Goal: Task Accomplishment & Management: Manage account settings

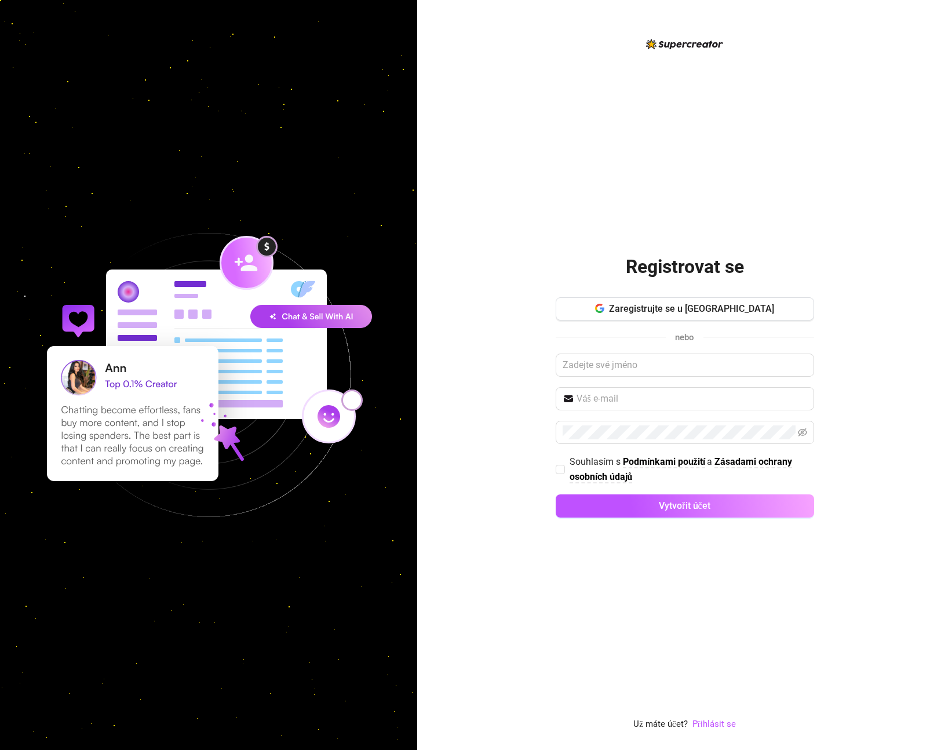
click at [620, 294] on div "Registrovat se Zaregistrujte se u Googlu nebo Souhlasím s Podmínkami použití a …" at bounding box center [685, 384] width 258 height 288
click at [623, 309] on button "Zaregistrujte se u [GEOGRAPHIC_DATA]" at bounding box center [685, 308] width 258 height 23
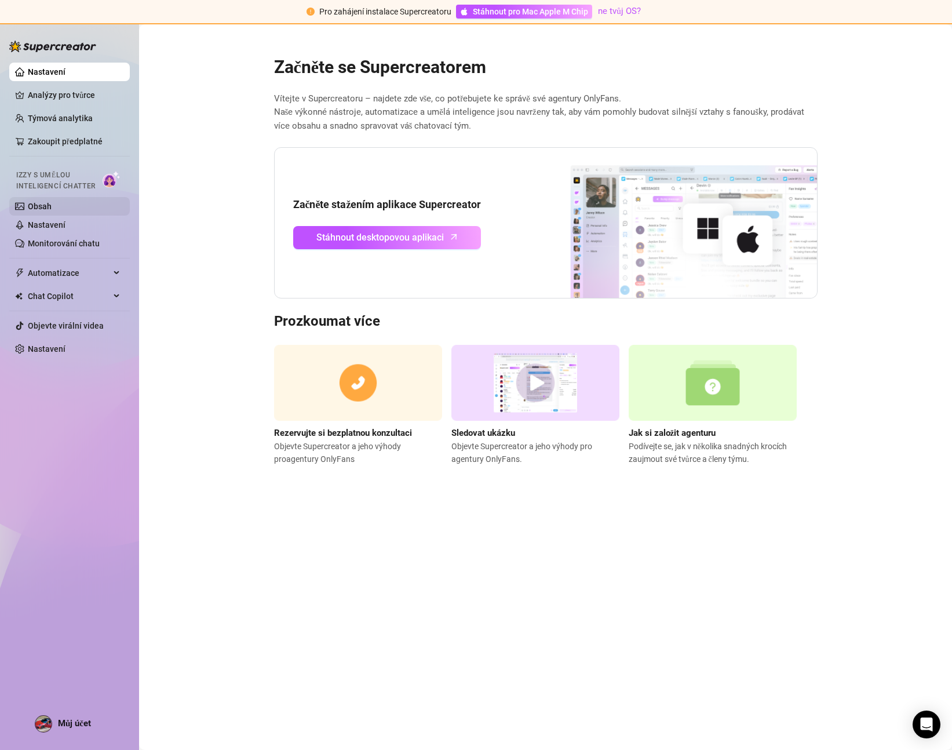
click at [52, 202] on link "Obsah" at bounding box center [40, 206] width 24 height 9
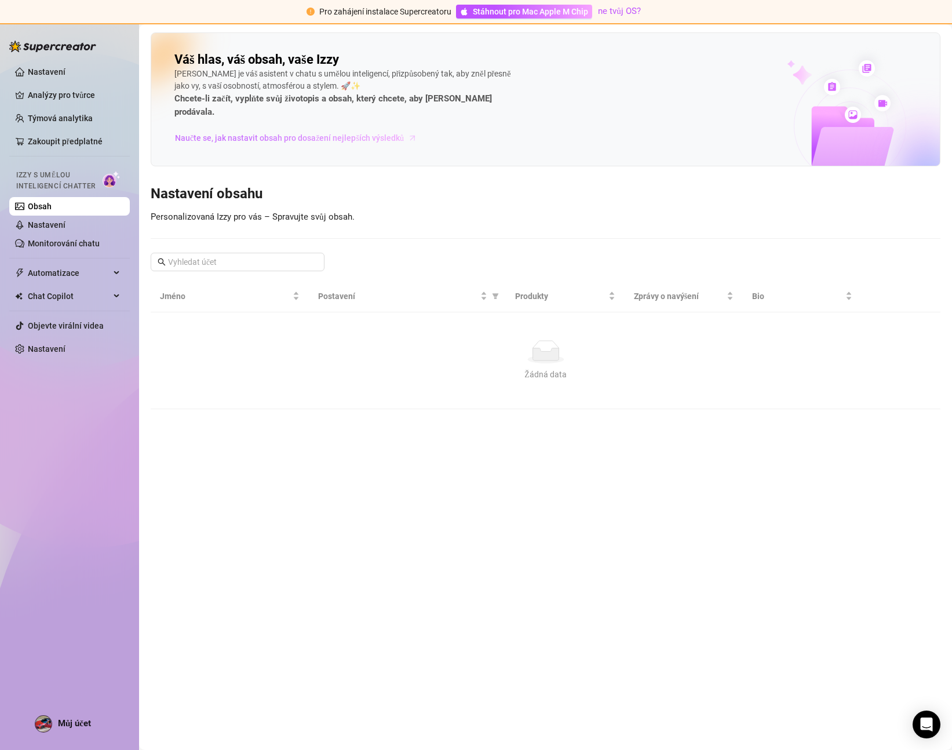
click at [220, 133] on font "Naučte se, jak nastavit obsah pro dosažení nejlepších výsledků" at bounding box center [289, 137] width 229 height 9
click at [537, 291] on font "Produkty" at bounding box center [531, 295] width 33 height 9
click at [545, 291] on font "Produkty" at bounding box center [531, 295] width 33 height 9
drag, startPoint x: 186, startPoint y: 283, endPoint x: 192, endPoint y: 276, distance: 9.4
click at [186, 290] on span "Jméno" at bounding box center [225, 296] width 130 height 13
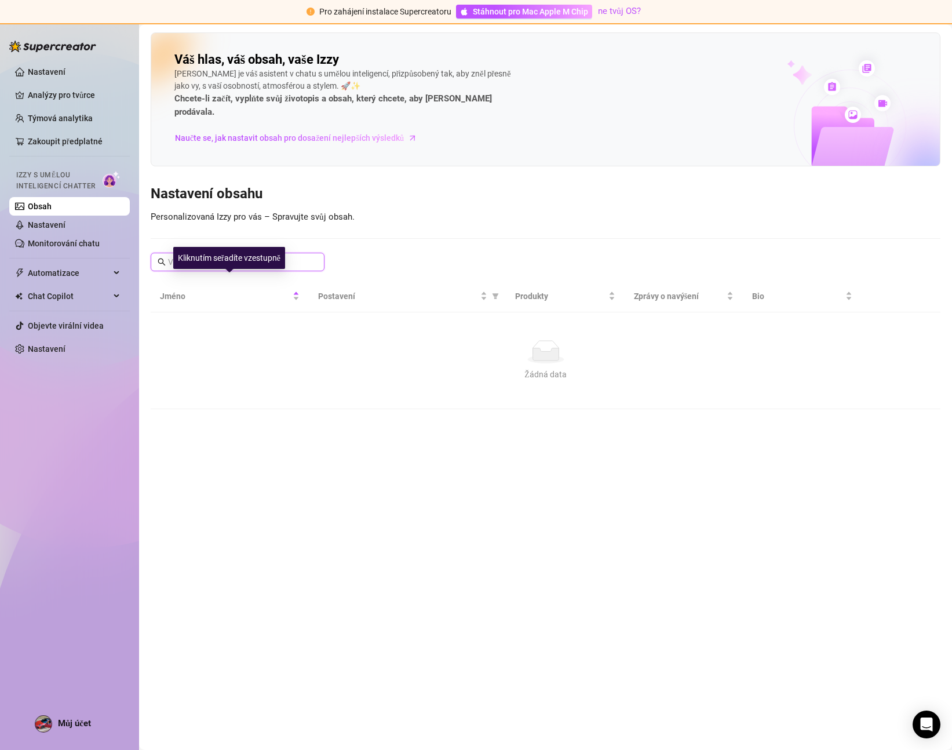
click at [295, 255] on input "text" at bounding box center [238, 261] width 140 height 13
click at [63, 715] on div "Můj účet" at bounding box center [63, 723] width 56 height 17
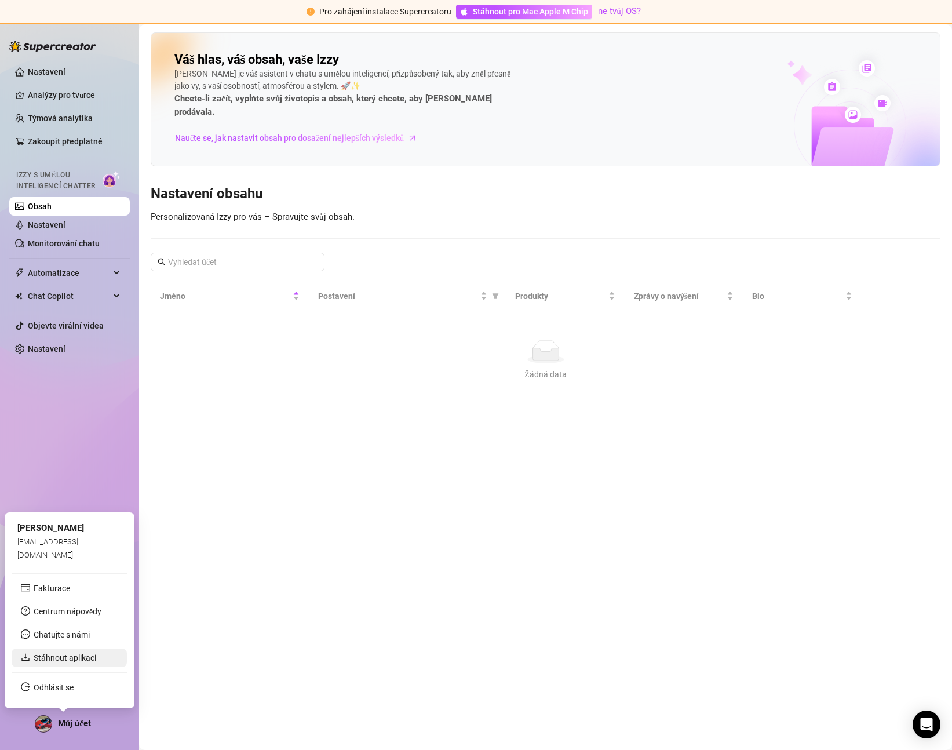
click at [57, 659] on link "Stáhnout aplikaci" at bounding box center [65, 657] width 63 height 9
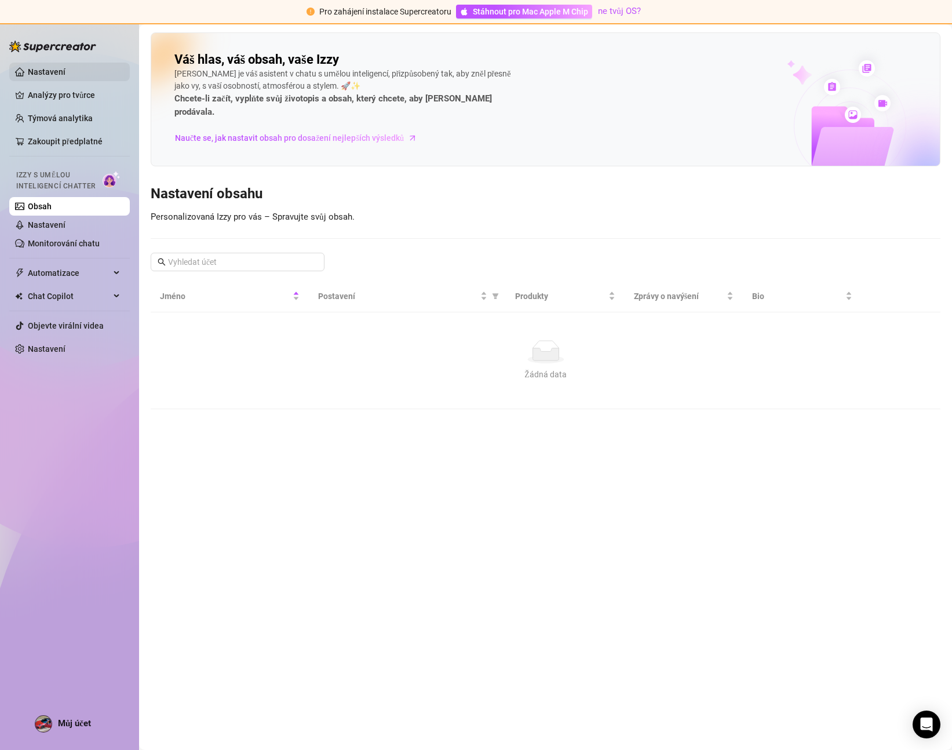
click at [59, 75] on link "Nastavení" at bounding box center [47, 71] width 38 height 9
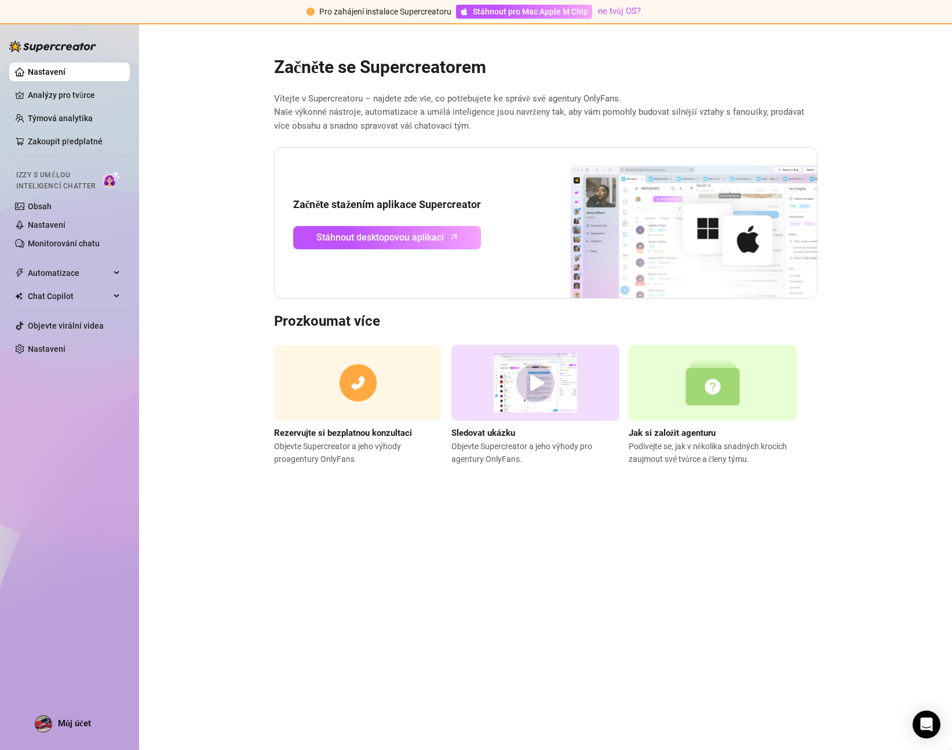
drag, startPoint x: 347, startPoint y: 83, endPoint x: 635, endPoint y: 90, distance: 288.0
click at [571, 89] on div "Začněte se Supercreatorem Vítejte v Supercreatoru – najdete zde vše, co potřebu…" at bounding box center [546, 254] width 562 height 424
click at [492, 433] on font "Sledovat ukázku" at bounding box center [483, 433] width 64 height 10
click at [89, 246] on link "Monitorování chatu" at bounding box center [64, 243] width 72 height 9
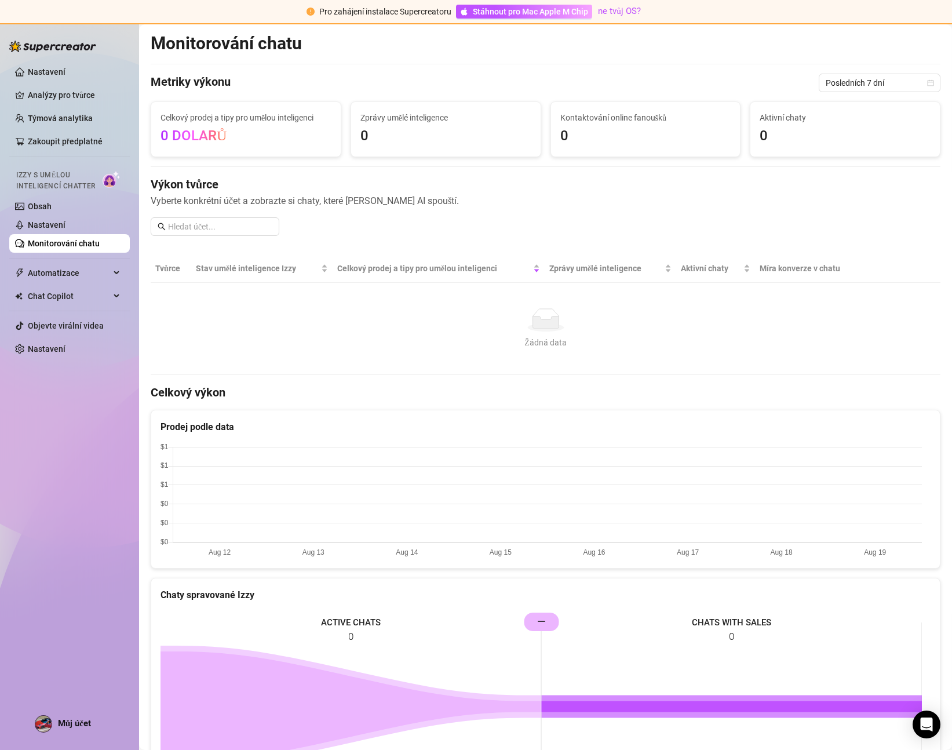
click at [227, 133] on span "0 dolarů" at bounding box center [245, 136] width 171 height 22
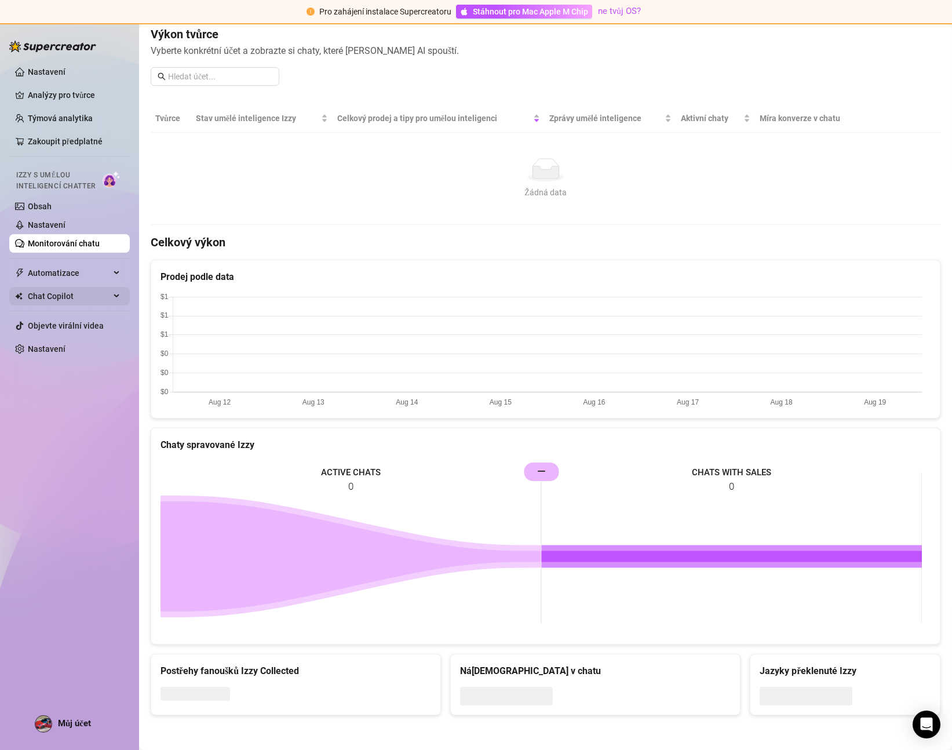
click at [52, 290] on span "Chat Copilot" at bounding box center [69, 296] width 82 height 19
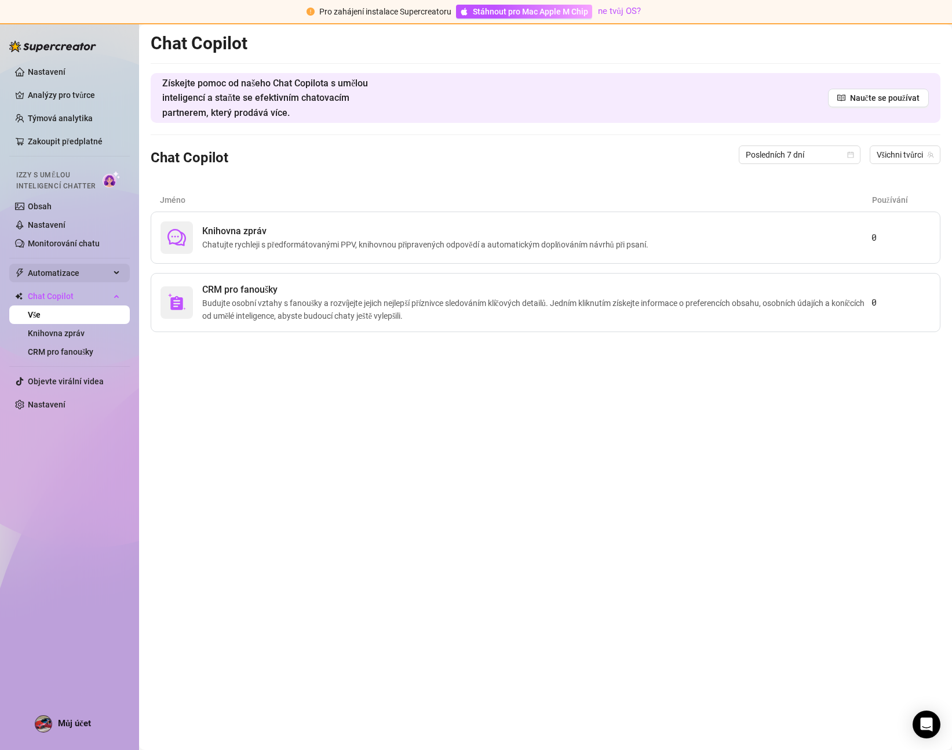
click at [57, 273] on font "Automatizace" at bounding box center [54, 272] width 52 height 9
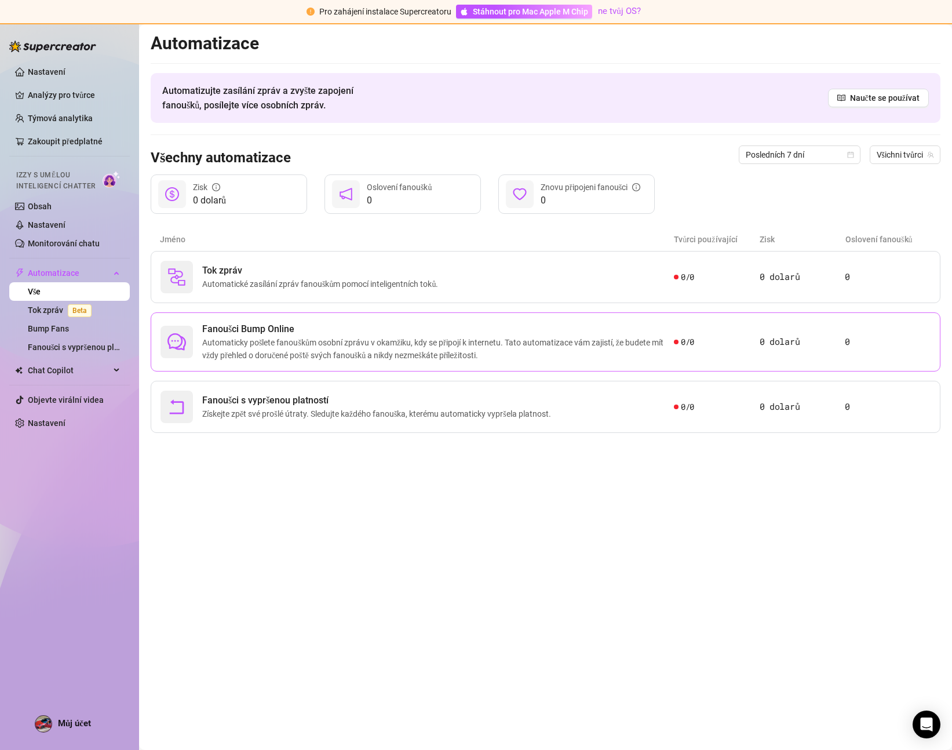
click at [262, 339] on font "Automaticky pošlete fanouškům osobní zprávu v okamžiku, kdy se připojí k intern…" at bounding box center [432, 349] width 461 height 22
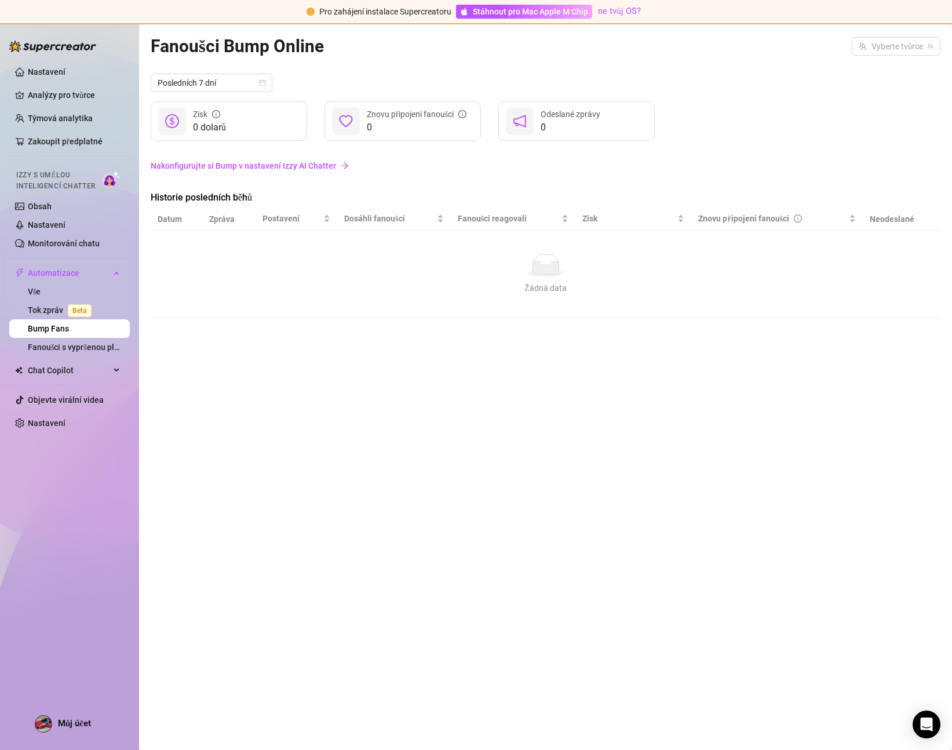
click at [176, 163] on font "Nakonfigurujte si Bump v nastavení Izzy AI Chatter" at bounding box center [243, 165] width 185 height 9
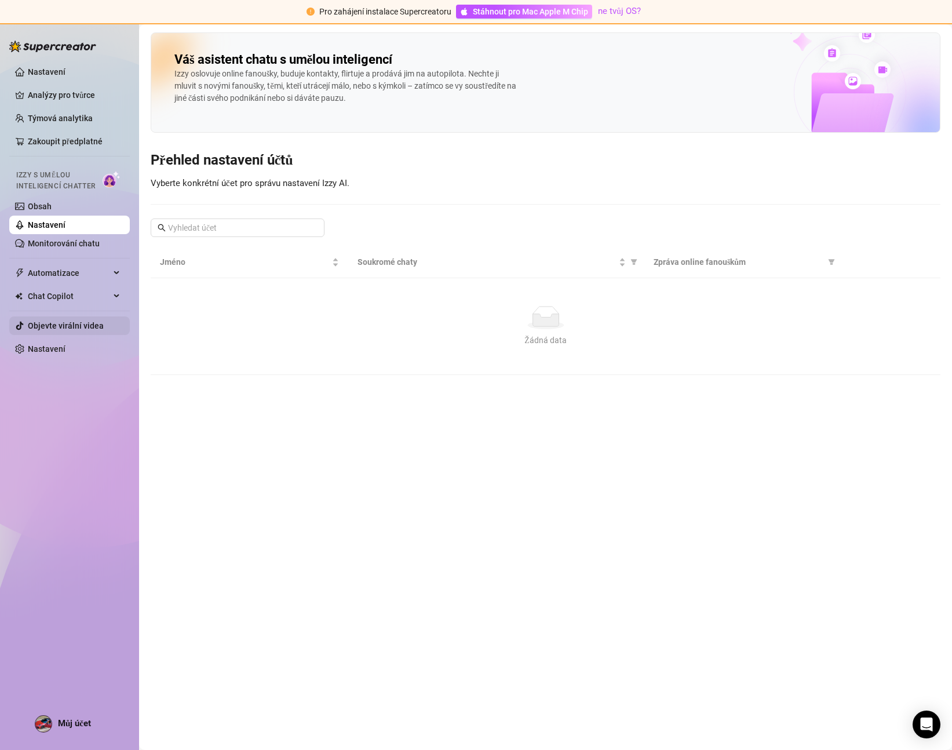
click at [54, 321] on link "Objevte virální videa" at bounding box center [66, 325] width 76 height 9
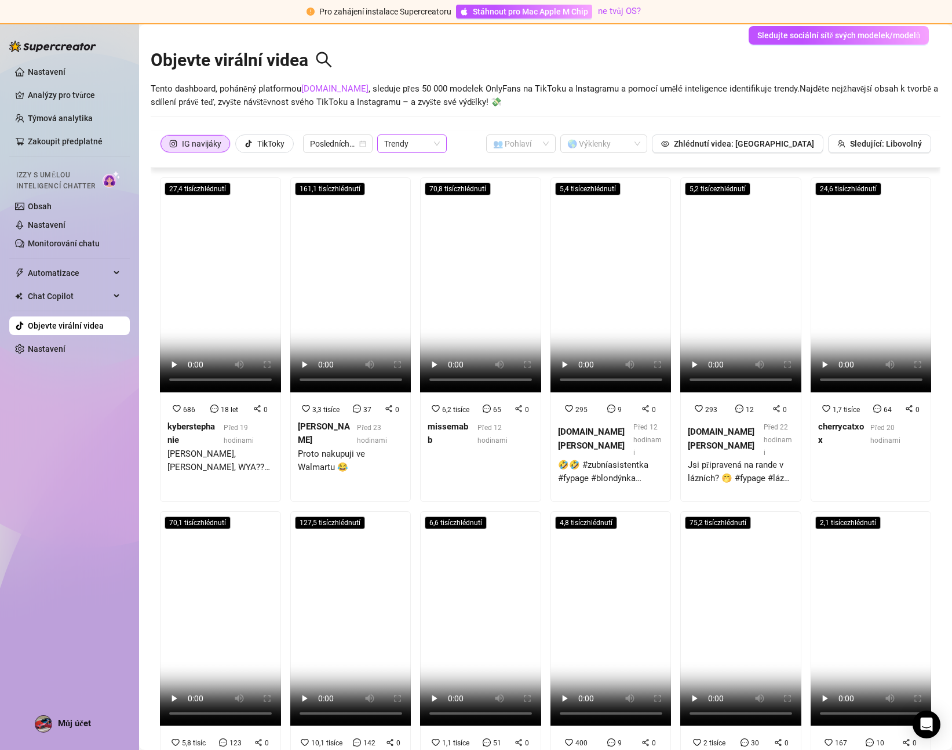
click at [442, 139] on div "Trendy" at bounding box center [412, 143] width 70 height 19
click at [430, 146] on span "Trendy" at bounding box center [412, 143] width 56 height 17
click at [433, 144] on span "Trendy" at bounding box center [412, 143] width 56 height 17
click at [628, 140] on div at bounding box center [598, 144] width 70 height 16
click at [747, 144] on font "Zhlédnutí videa: [GEOGRAPHIC_DATA]" at bounding box center [744, 143] width 140 height 9
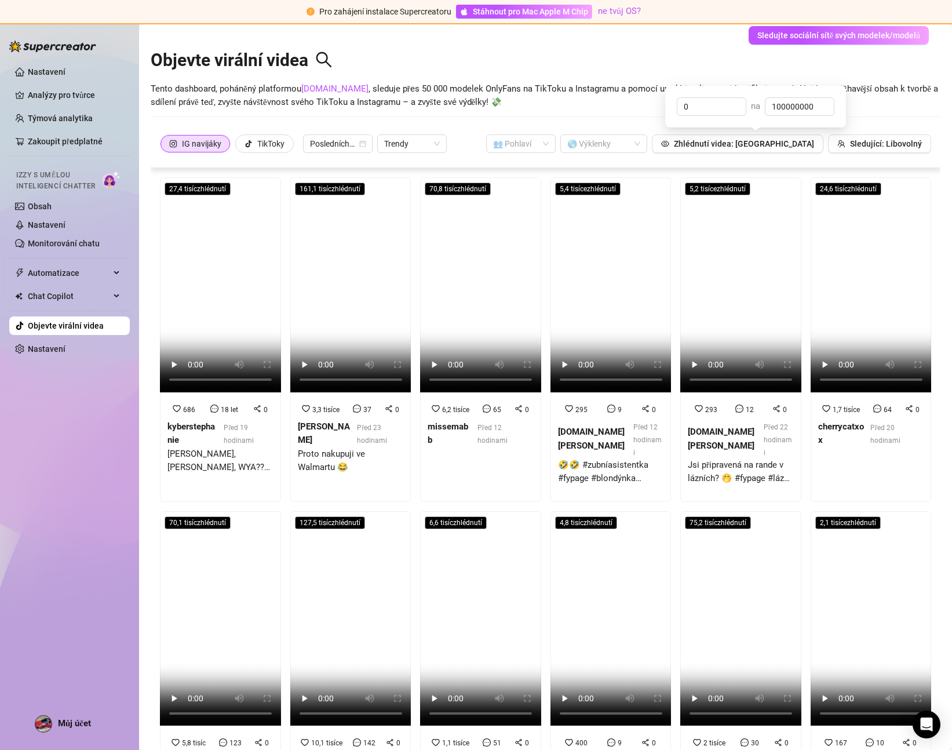
click at [50, 360] on ul "Nastavení Analýzy pro tvůrce Týmová analytika Zakoupit předplatné Izzy s umělou…" at bounding box center [69, 210] width 121 height 305
click at [53, 353] on link "Nastavení" at bounding box center [47, 348] width 38 height 9
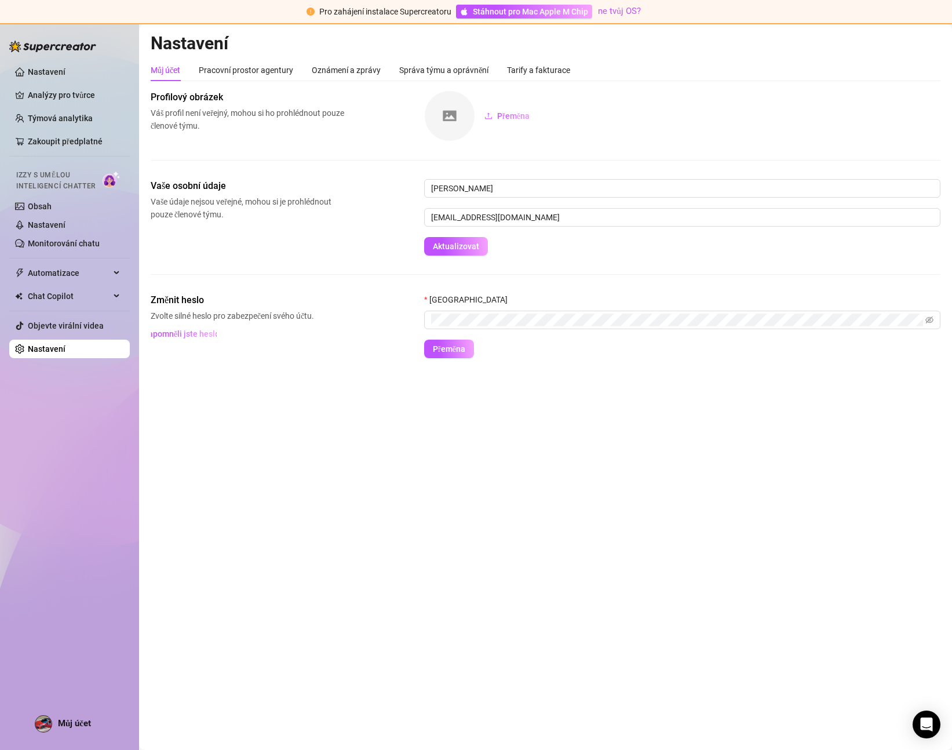
click at [455, 119] on img at bounding box center [450, 116] width 50 height 50
click at [523, 122] on button "Přeměna" at bounding box center [507, 116] width 64 height 19
click at [239, 74] on font "Pracovní prostor agentury" at bounding box center [246, 69] width 94 height 9
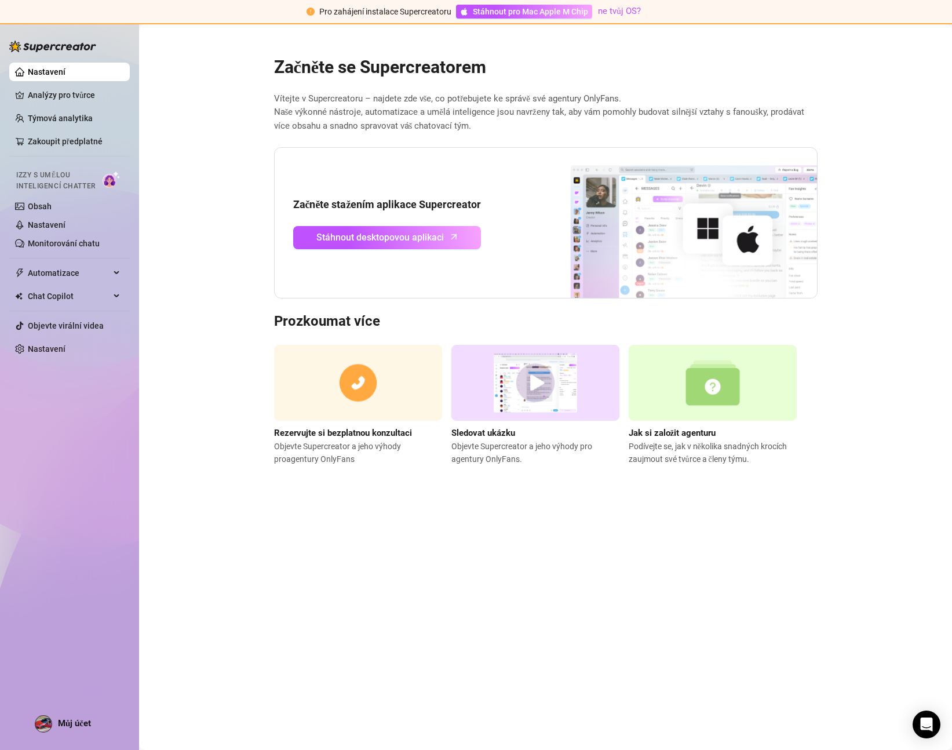
click at [362, 428] on font "Rezervujte si bezplatnou konzultaci" at bounding box center [343, 433] width 138 height 10
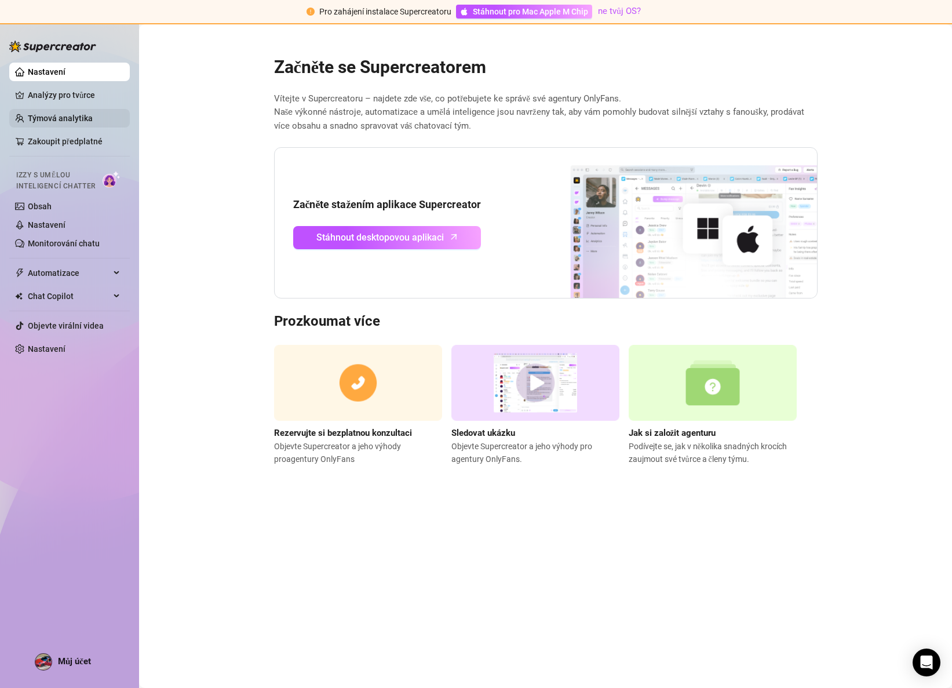
click at [82, 122] on link "Týmová analytika" at bounding box center [60, 118] width 65 height 9
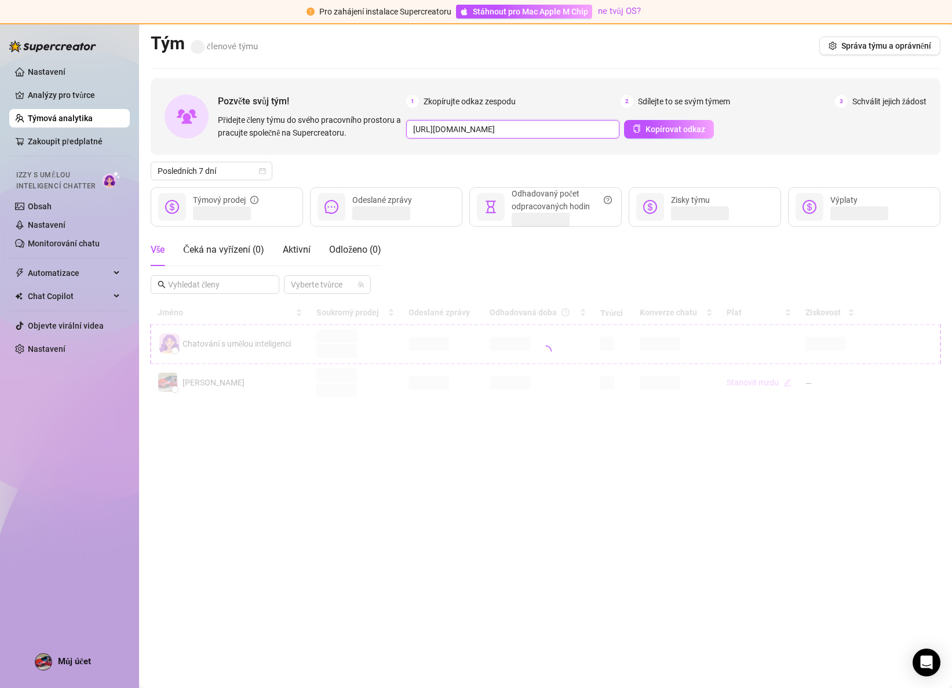
click at [482, 130] on input "[URL][DOMAIN_NAME]" at bounding box center [512, 129] width 213 height 19
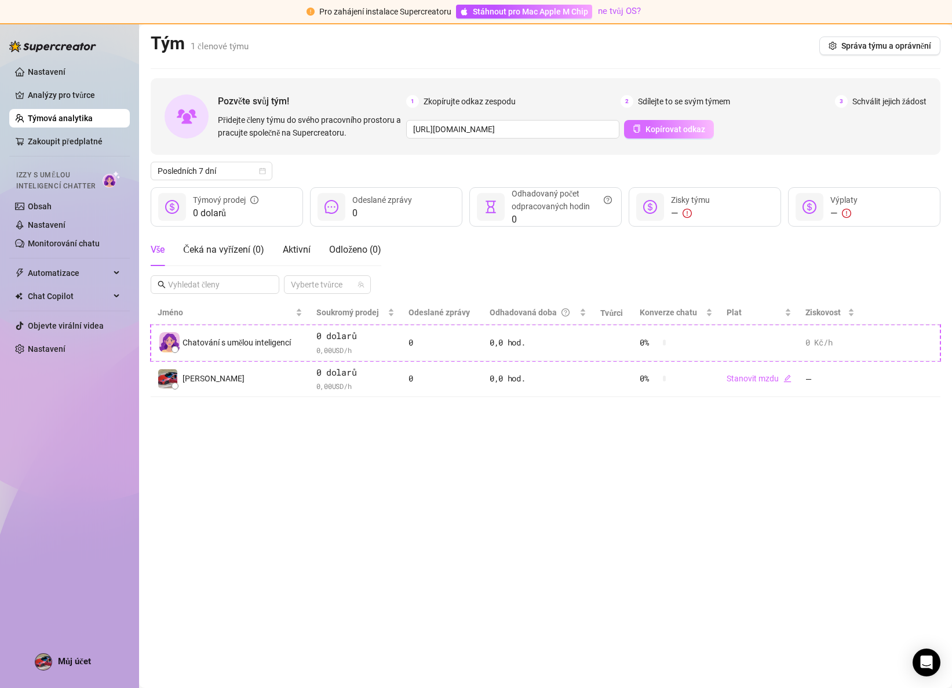
click at [674, 133] on font "Kopírovat odkaz" at bounding box center [675, 129] width 60 height 9
click at [228, 251] on font "Čeká na vyřízení (" at bounding box center [219, 249] width 72 height 11
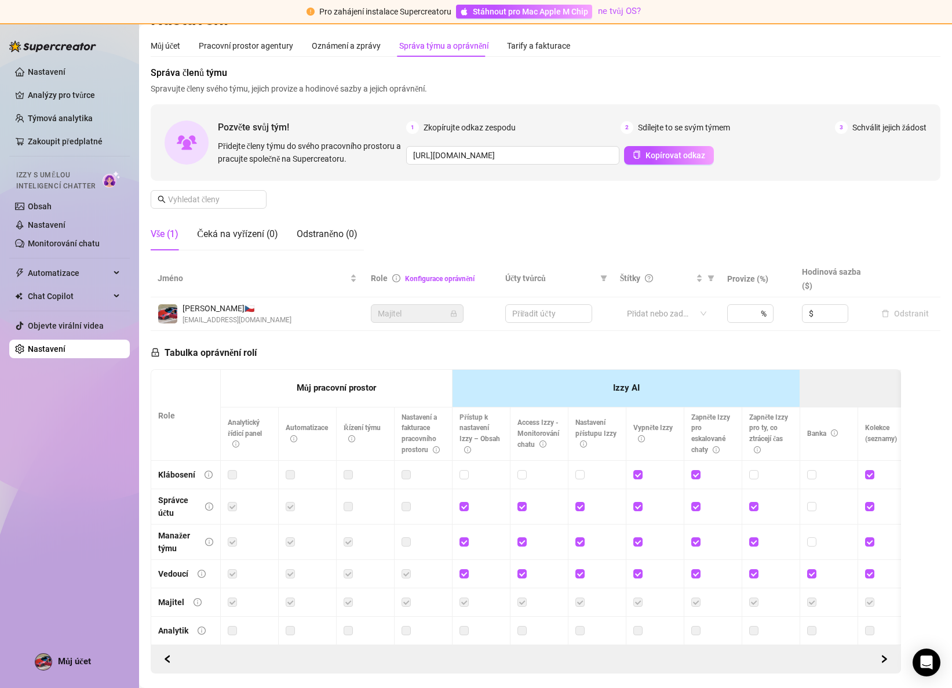
scroll to position [67, 0]
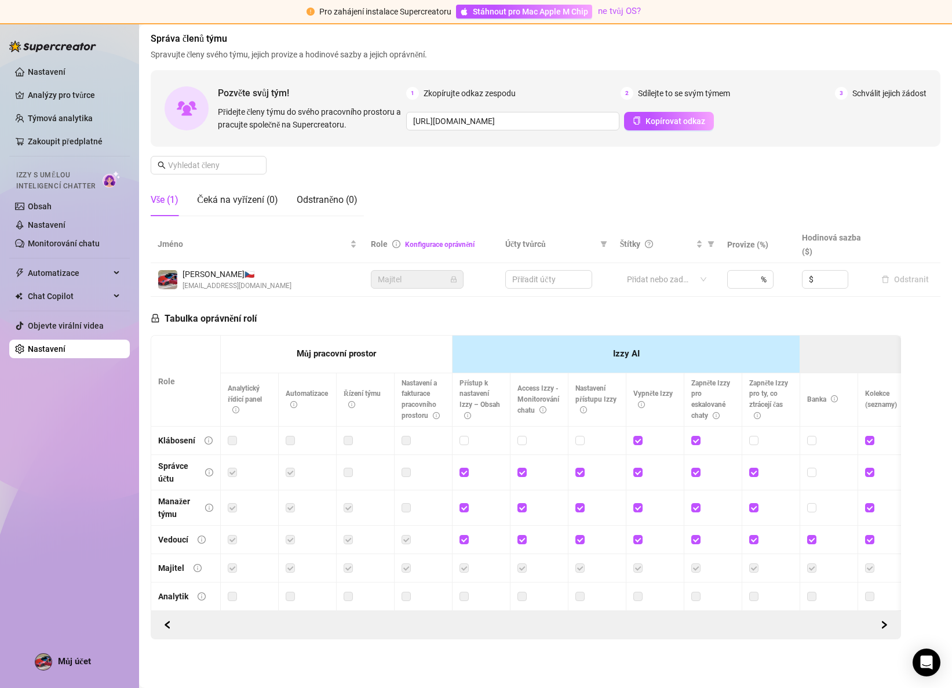
click at [411, 273] on span "Majitel" at bounding box center [417, 279] width 79 height 17
click at [41, 71] on link "Nastavení" at bounding box center [47, 71] width 38 height 9
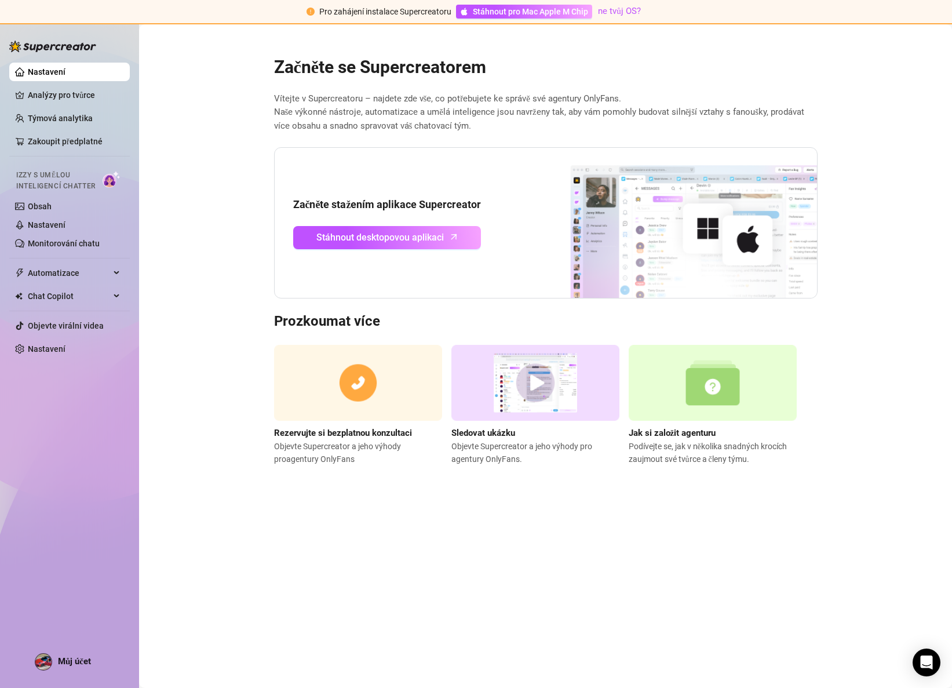
click at [684, 432] on font "Jak si založit agenturu" at bounding box center [672, 433] width 87 height 10
click at [49, 211] on link "Obsah" at bounding box center [40, 206] width 24 height 9
click at [55, 247] on link "Monitorování chatu" at bounding box center [64, 243] width 72 height 9
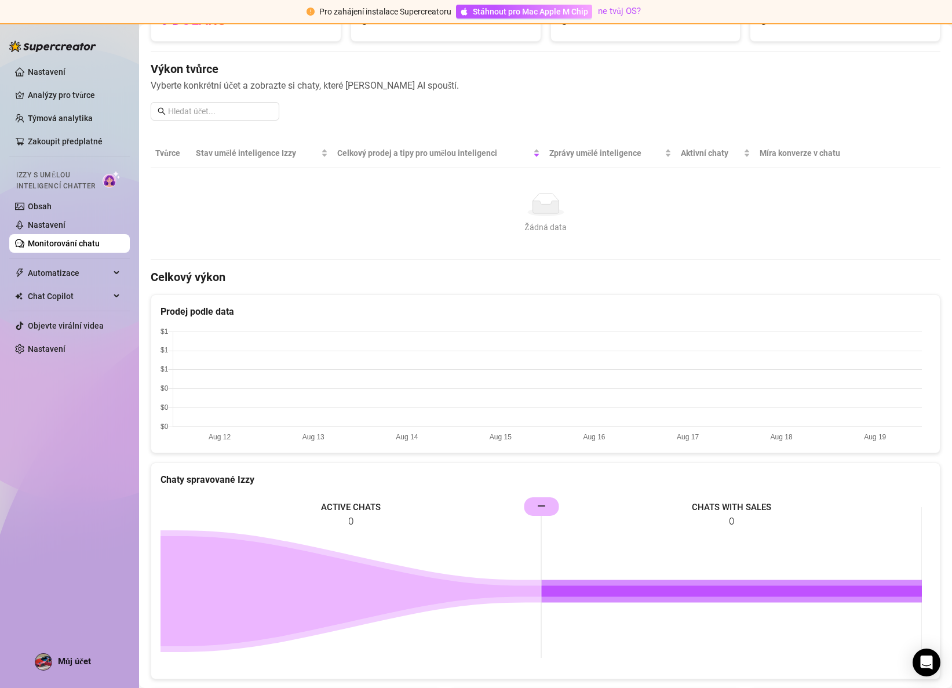
scroll to position [212, 0]
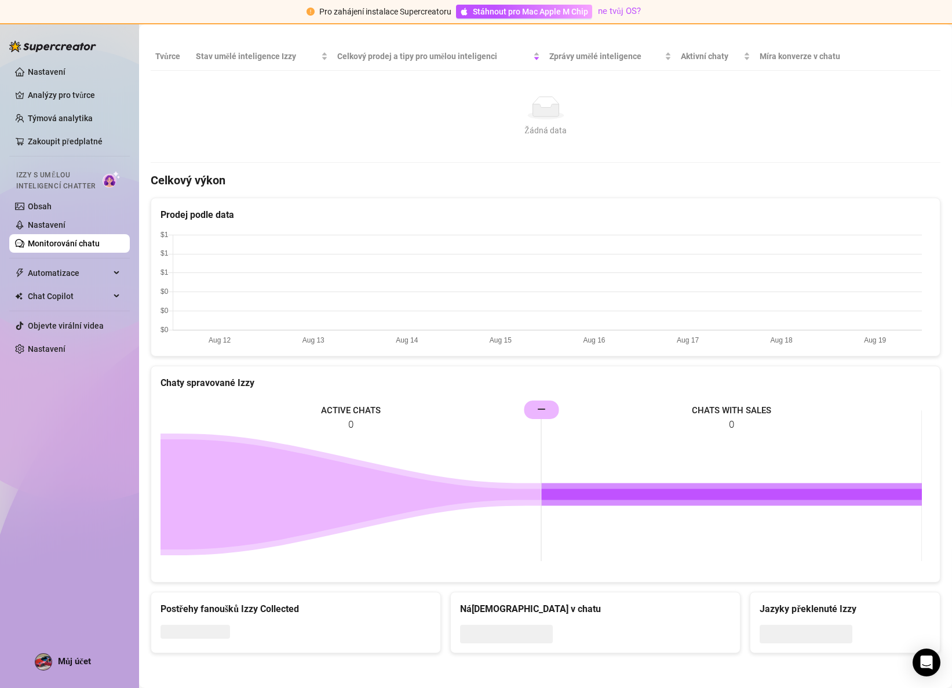
click at [205, 607] on font "Postřehy fanoušků Izzy Collected" at bounding box center [229, 608] width 138 height 11
click at [65, 353] on link "Nastavení" at bounding box center [47, 348] width 38 height 9
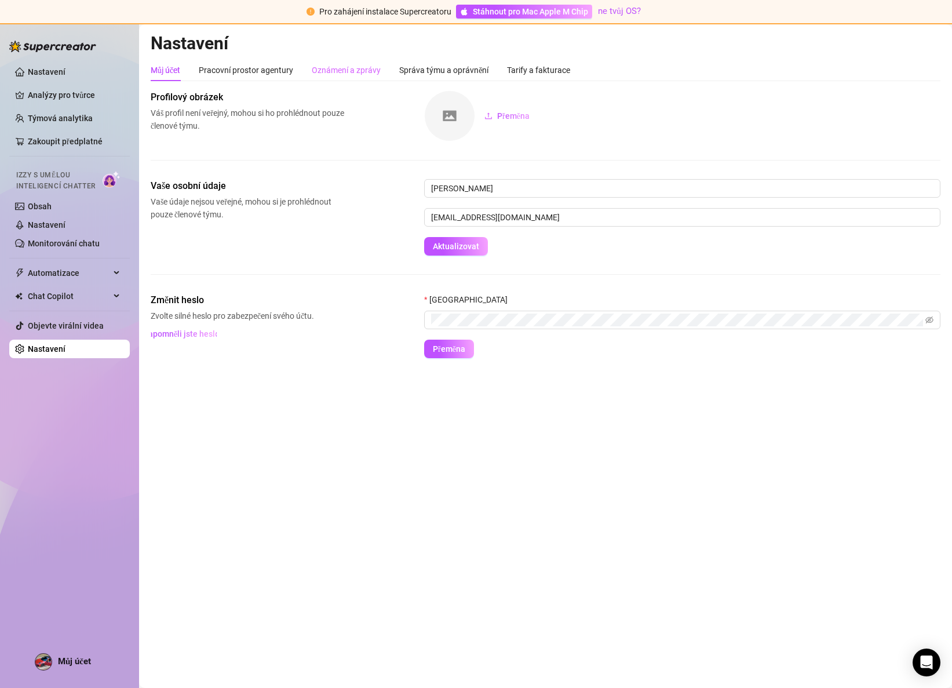
click at [329, 76] on div "Oznámení a zprávy" at bounding box center [346, 70] width 69 height 22
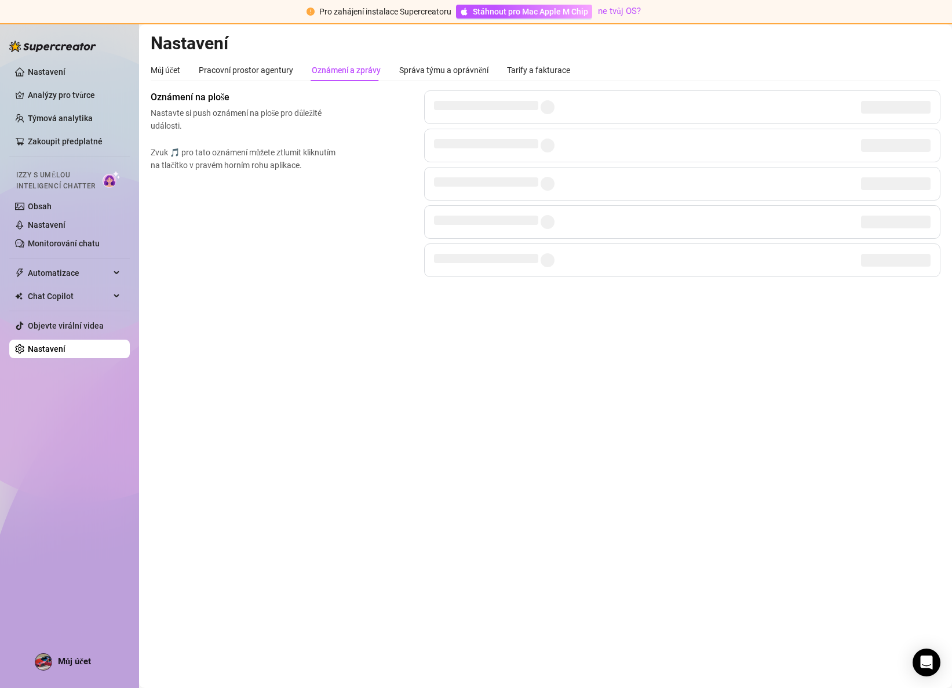
click at [393, 73] on div "Můj účet Pracovní prostor agentury Oznámení a zprávy Správa týmu a oprávnění Ta…" at bounding box center [360, 70] width 419 height 22
click at [423, 68] on font "Správa týmu a oprávnění" at bounding box center [443, 69] width 89 height 9
